Goal: Task Accomplishment & Management: Complete application form

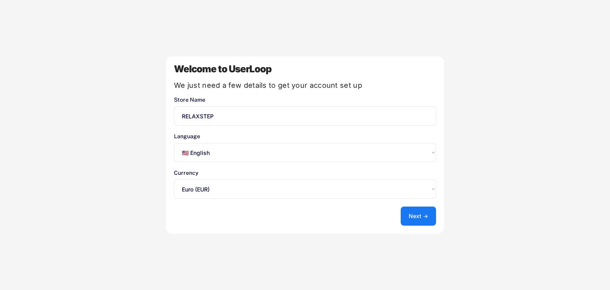
select select ""en""
select select ""1348695171700984260__LOOKUP__1635527639173x833446490375085600""
click at [414, 216] on button "Next →" at bounding box center [418, 216] width 35 height 19
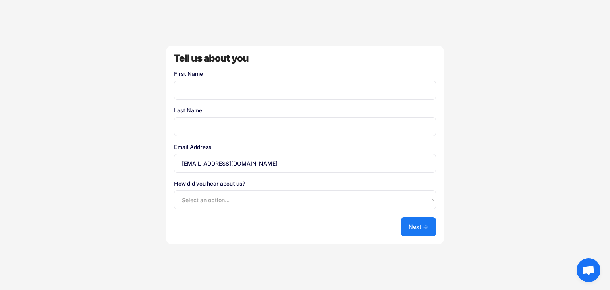
click at [209, 75] on div "First Name" at bounding box center [305, 74] width 262 height 6
click at [202, 81] on input "input" at bounding box center [305, 90] width 262 height 19
click at [217, 91] on input "input" at bounding box center [305, 90] width 262 height 19
type input "[PERSON_NAME]"
click at [205, 126] on input "input" at bounding box center [305, 126] width 262 height 19
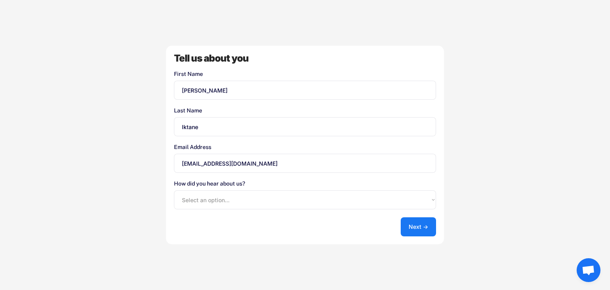
type input "Iktane"
click at [403, 218] on button "Next →" at bounding box center [418, 226] width 35 height 19
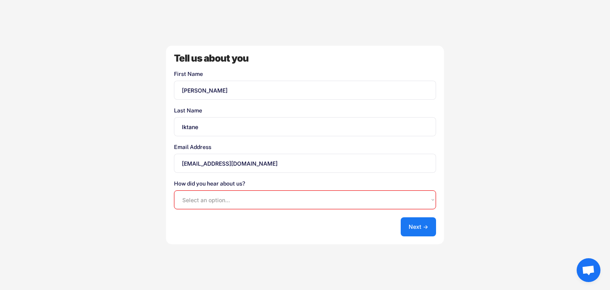
click at [382, 213] on div "Tell us about you First Name Last Name Email Address [EMAIL_ADDRESS][DOMAIN_NAM…" at bounding box center [305, 145] width 278 height 199
click at [385, 205] on select "Select an option... Shopify App Store Google UserLoop Blog Referred by a friend…" at bounding box center [305, 199] width 262 height 19
click at [237, 184] on div "How did you hear about us?" at bounding box center [305, 184] width 262 height 6
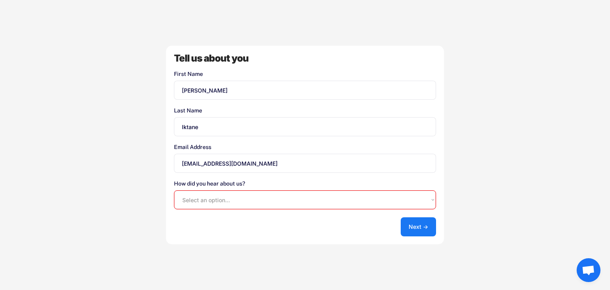
copy div
click at [196, 208] on select "Select an option... Shopify App Store Google UserLoop Blog Referred by a friend…" at bounding box center [305, 199] width 262 height 19
select select ""shopify_app_store""
click at [174, 190] on select "Select an option... Shopify App Store Google UserLoop Blog Referred by a friend…" at bounding box center [305, 199] width 262 height 19
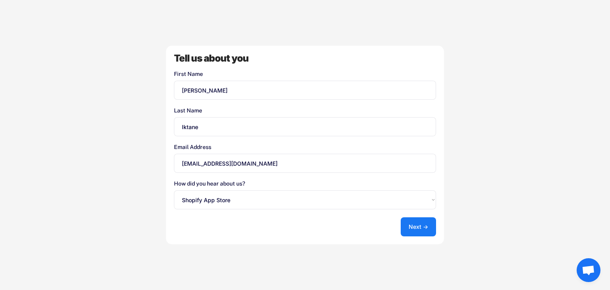
click at [418, 234] on button "Next →" at bounding box center [418, 226] width 35 height 19
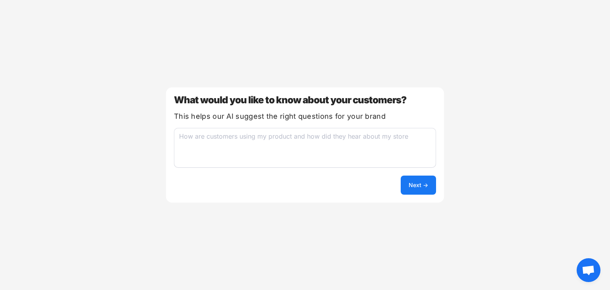
click at [408, 190] on button "Next →" at bounding box center [418, 185] width 35 height 19
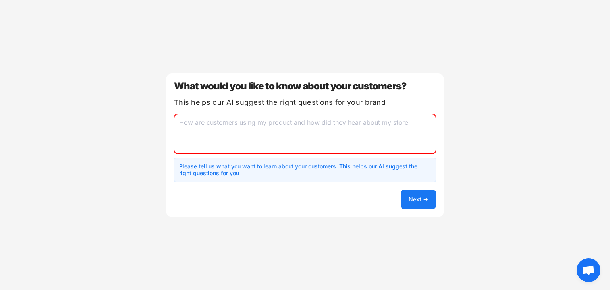
click at [351, 140] on textarea at bounding box center [305, 134] width 262 height 40
click at [329, 104] on div "This helps our AI suggest the right questions for your brand" at bounding box center [305, 102] width 262 height 7
click at [331, 101] on div "This helps our AI suggest the right questions for your brand" at bounding box center [305, 102] width 262 height 7
click at [331, 99] on div "This helps our AI suggest the right questions for your brand" at bounding box center [305, 102] width 262 height 7
click at [333, 97] on div "What would you like to know about your customers? This helps our AI suggest the…" at bounding box center [305, 145] width 278 height 143
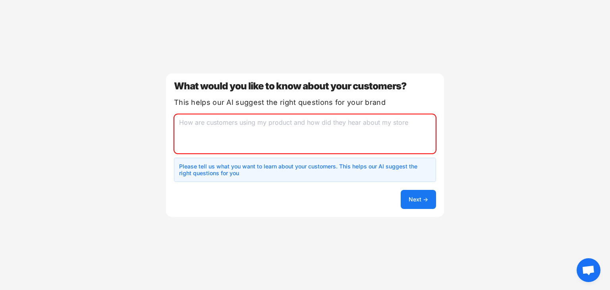
click at [244, 102] on div "This helps our AI suggest the right questions for your brand" at bounding box center [305, 102] width 262 height 7
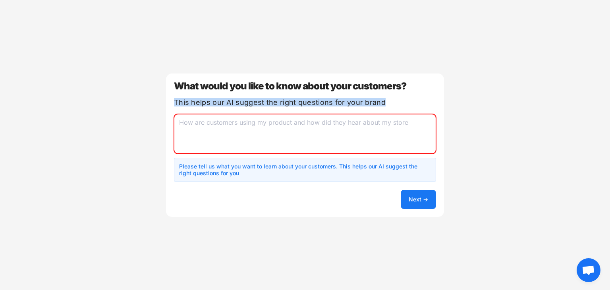
copy div "This helps our AI suggest the right questions for your brand"
click at [306, 130] on textarea at bounding box center [305, 134] width 262 height 40
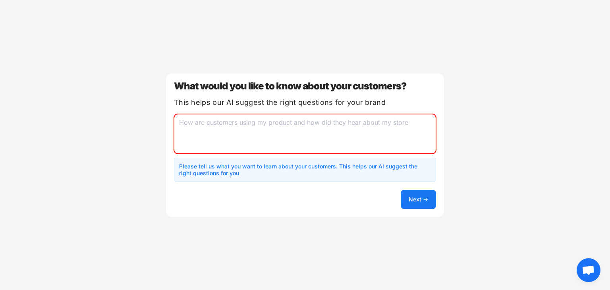
click at [307, 175] on h6 "Please tell us what you want to learn about your customers. This helps our AI s…" at bounding box center [298, 170] width 238 height 14
click at [186, 163] on h6 "Please tell us what you want to learn about your customers. This helps our AI s…" at bounding box center [298, 170] width 238 height 14
click at [190, 167] on h6 "Please tell us what you want to learn about your customers. This helps our AI s…" at bounding box center [298, 170] width 238 height 14
click at [191, 165] on h6 "Please tell us what you want to learn about your customers. This helps our AI s…" at bounding box center [298, 170] width 238 height 14
click at [222, 170] on h6 "Please tell us what you want to learn about your customers. This helps our AI s…" at bounding box center [298, 170] width 238 height 14
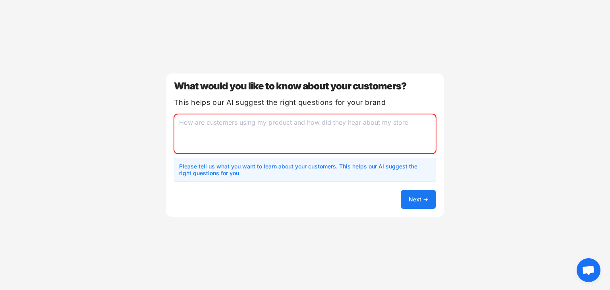
click at [222, 170] on h6 "Please tell us what you want to learn about your customers. This helps our AI s…" at bounding box center [298, 170] width 238 height 14
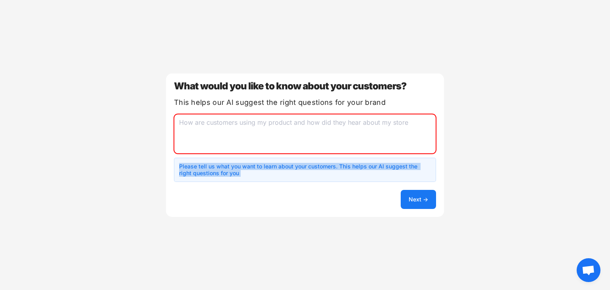
click at [222, 170] on h6 "Please tell us what you want to learn about your customers. This helps our AI s…" at bounding box center [298, 170] width 238 height 14
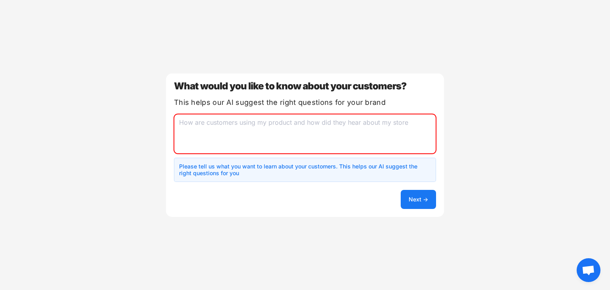
click at [222, 170] on h6 "Please tell us what you want to learn about your customers. This helps our AI s…" at bounding box center [298, 170] width 238 height 14
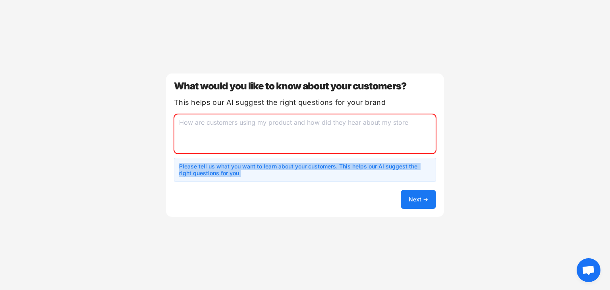
copy h6 "Please tell us what you want to learn about your customers. This helps our AI s…"
click at [240, 124] on textarea at bounding box center [305, 134] width 262 height 40
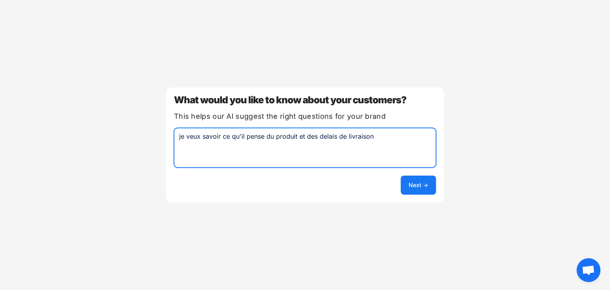
type textarea "je veux savoir ce qu'il pense du produit et des delais de livraison"
click at [422, 184] on button "Next →" at bounding box center [418, 185] width 35 height 19
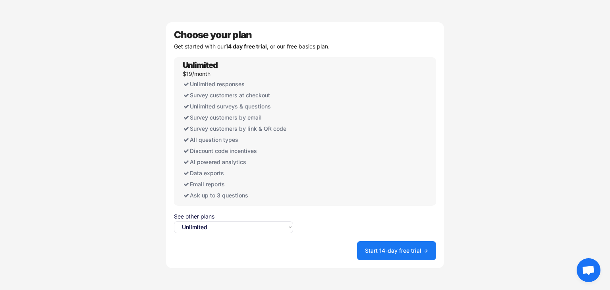
click at [196, 229] on select "Select an option... Unlimited Free" at bounding box center [233, 227] width 119 height 12
select select ""free0""
click at [174, 221] on select "Select an option... Unlimited Free" at bounding box center [233, 227] width 119 height 12
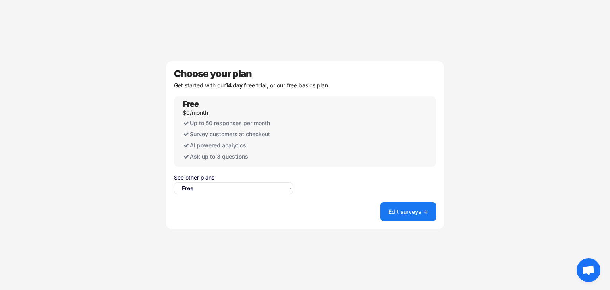
click at [397, 208] on button "Edit surveys →" at bounding box center [409, 211] width 56 height 19
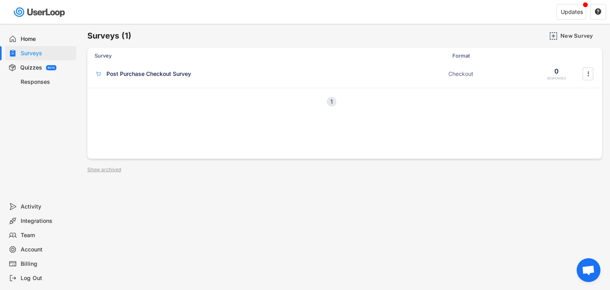
click at [107, 74] on div "Post Purchase Checkout Survey" at bounding box center [148, 74] width 85 height 8
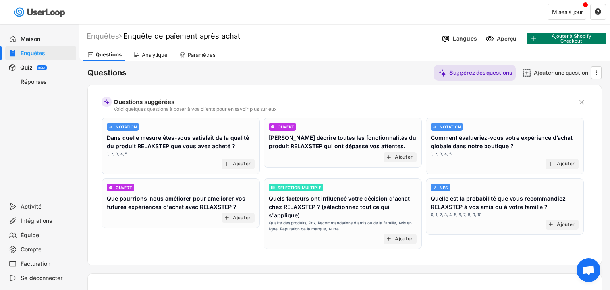
click at [366, 49] on div "Questions Analytique Paramètres" at bounding box center [344, 54] width 531 height 14
click at [571, 167] on div "Ajouter" at bounding box center [566, 164] width 18 height 6
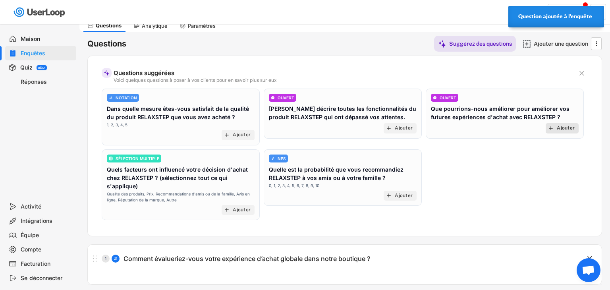
scroll to position [29, 0]
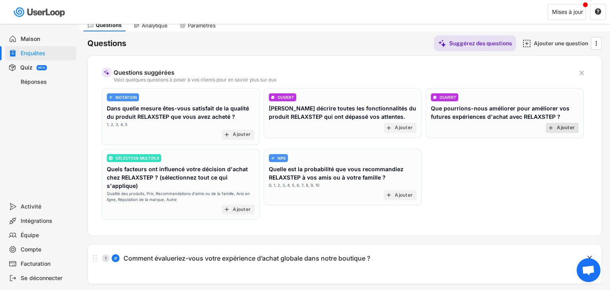
click at [404, 194] on font "Ajouter" at bounding box center [404, 195] width 18 height 6
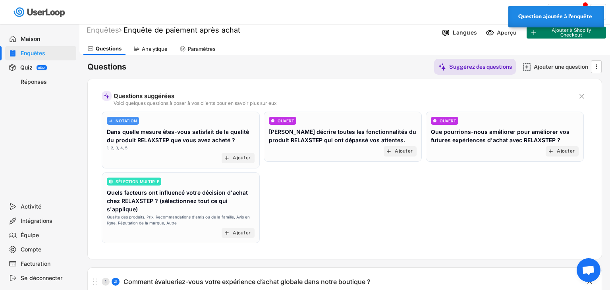
scroll to position [5, 0]
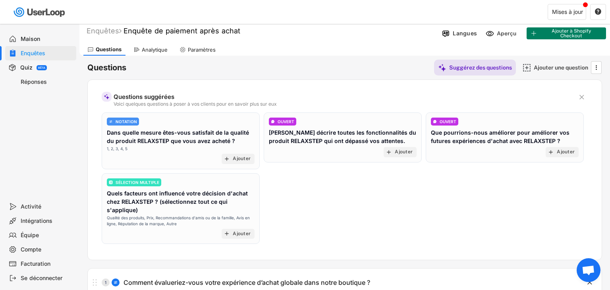
click at [564, 153] on font "Ajouter" at bounding box center [566, 152] width 18 height 6
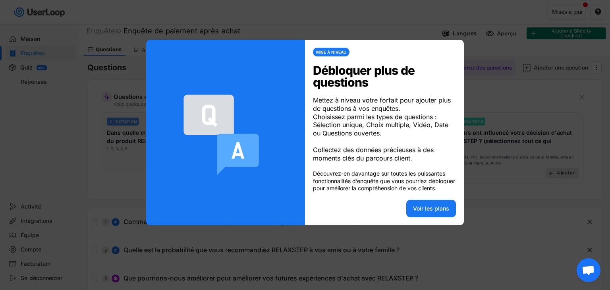
click at [64, 212] on div at bounding box center [305, 145] width 610 height 290
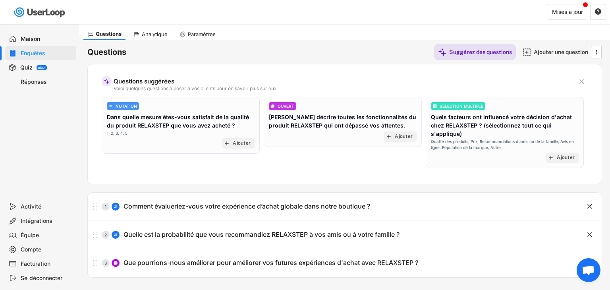
scroll to position [20, 0]
click at [235, 145] on font "Ajouter" at bounding box center [242, 144] width 18 height 6
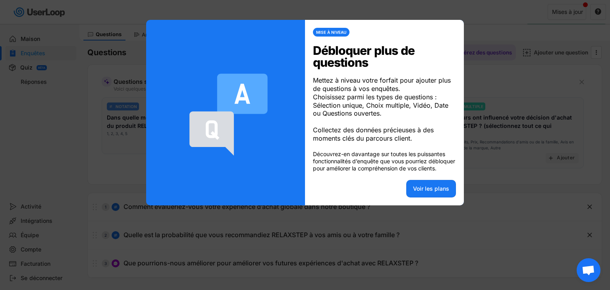
click at [418, 192] on font "Voir les plans" at bounding box center [431, 188] width 36 height 7
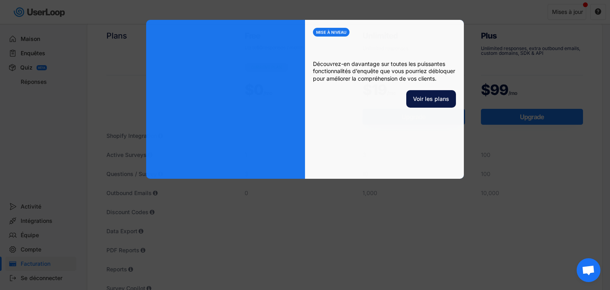
click at [403, 261] on div "Unlimited Unlimited responses $19 /mo Upgrade 3 10 1,000" at bounding box center [414, 289] width 118 height 534
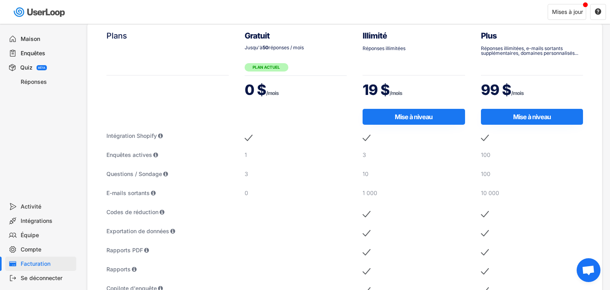
click at [23, 56] on font "Enquêtes" at bounding box center [33, 53] width 25 height 7
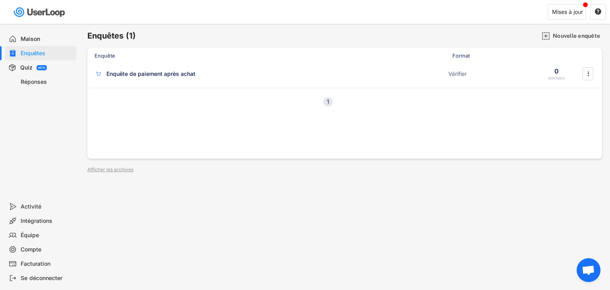
click at [116, 74] on font "Enquête de paiement après achat" at bounding box center [150, 73] width 89 height 7
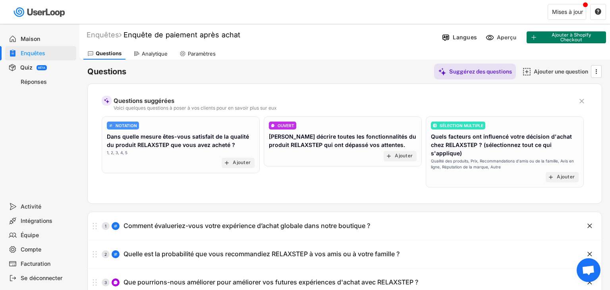
scroll to position [5, 0]
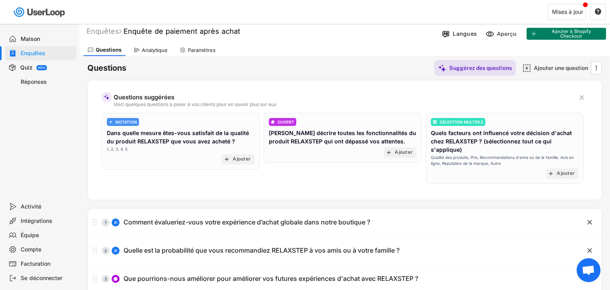
click at [235, 159] on font "Ajouter" at bounding box center [242, 159] width 18 height 6
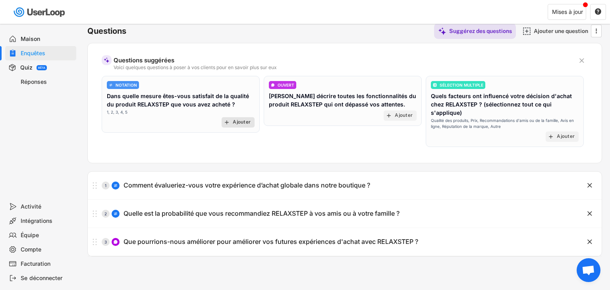
scroll to position [45, 0]
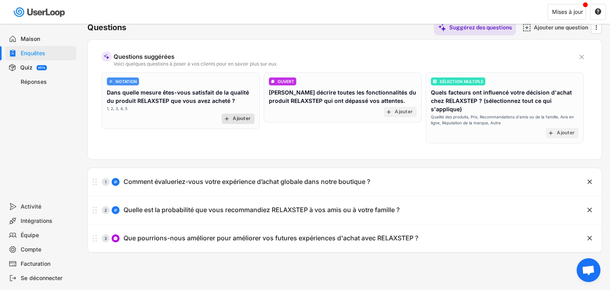
click at [227, 119] on text "add" at bounding box center [227, 119] width 6 height 6
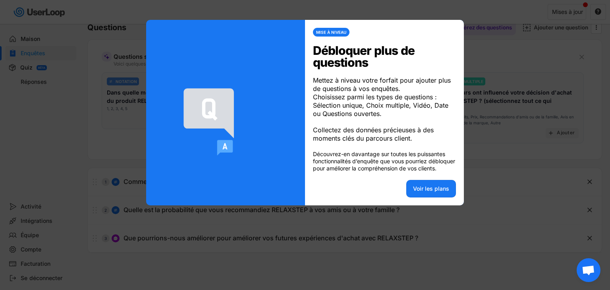
click at [562, 236] on div at bounding box center [305, 145] width 610 height 290
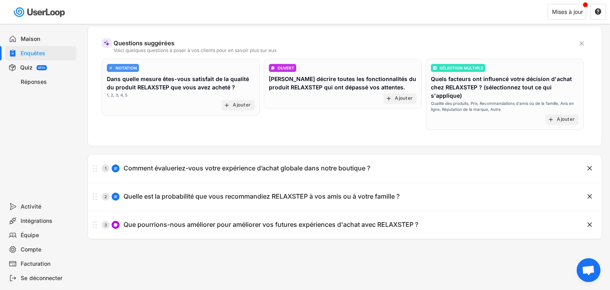
scroll to position [58, 0]
click at [590, 223] on text "" at bounding box center [590, 225] width 5 height 8
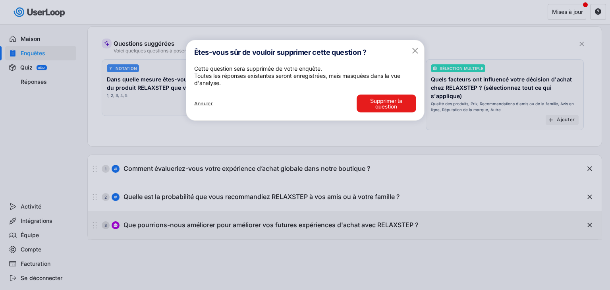
click at [373, 112] on button "Supprimer la question" at bounding box center [387, 104] width 60 height 18
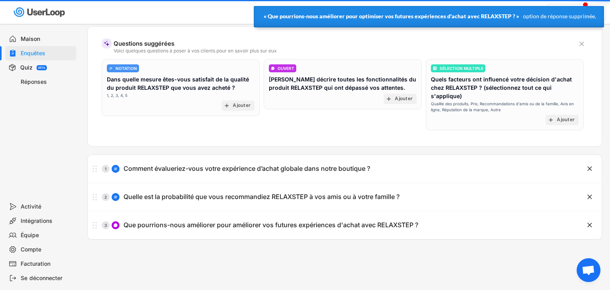
click at [234, 105] on font "Ajouter" at bounding box center [242, 106] width 18 height 6
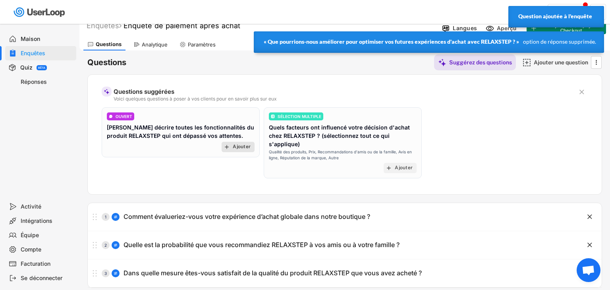
scroll to position [0, 0]
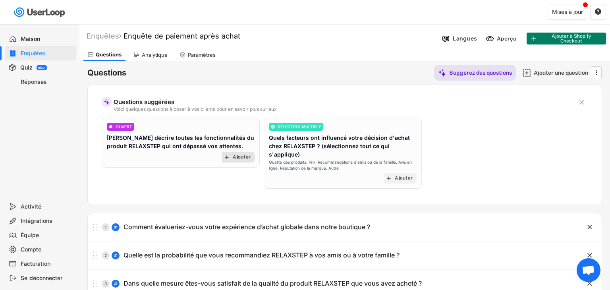
click at [586, 39] on font "Ajouter à Shopify Checkout" at bounding box center [571, 38] width 39 height 10
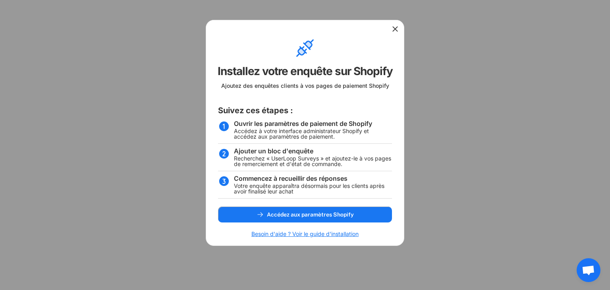
click at [395, 29] on icon at bounding box center [395, 29] width 8 height 8
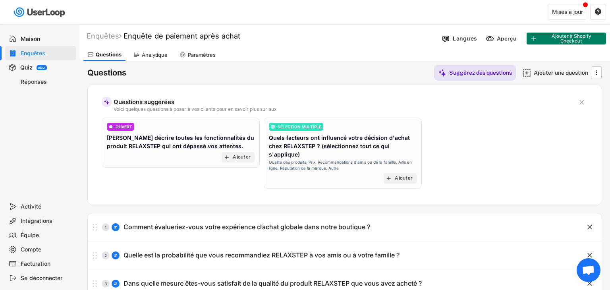
click at [502, 40] on font "Aperçu" at bounding box center [507, 38] width 20 height 6
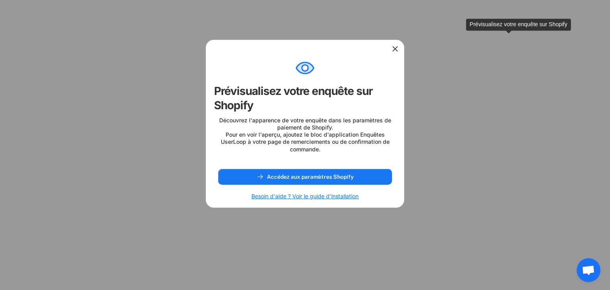
click at [235, 182] on button "Accédez aux paramètres Shopify" at bounding box center [305, 177] width 174 height 16
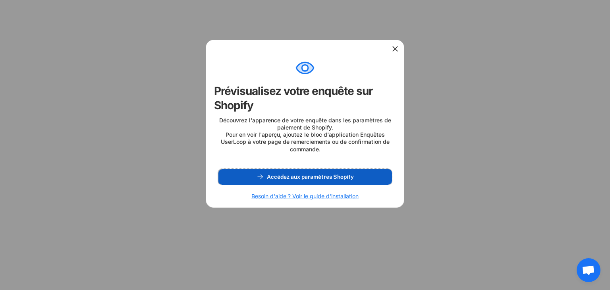
click at [359, 185] on button "Accédez aux paramètres Shopify" at bounding box center [305, 177] width 174 height 16
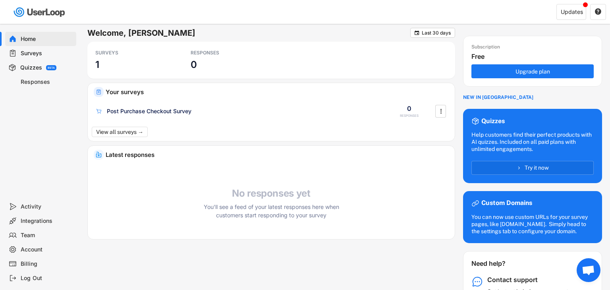
click at [139, 111] on div "Post Purchase Checkout Survey" at bounding box center [149, 111] width 85 height 8
